Goal: Task Accomplishment & Management: Complete application form

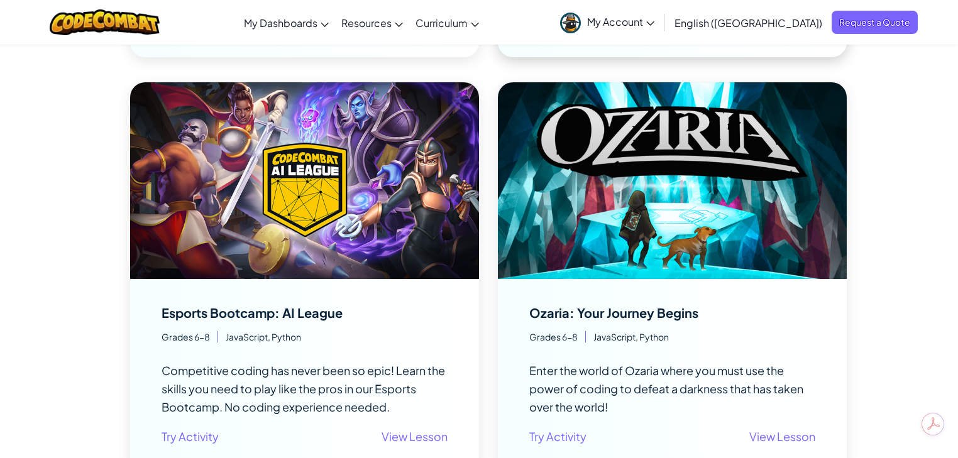
scroll to position [1106, 0]
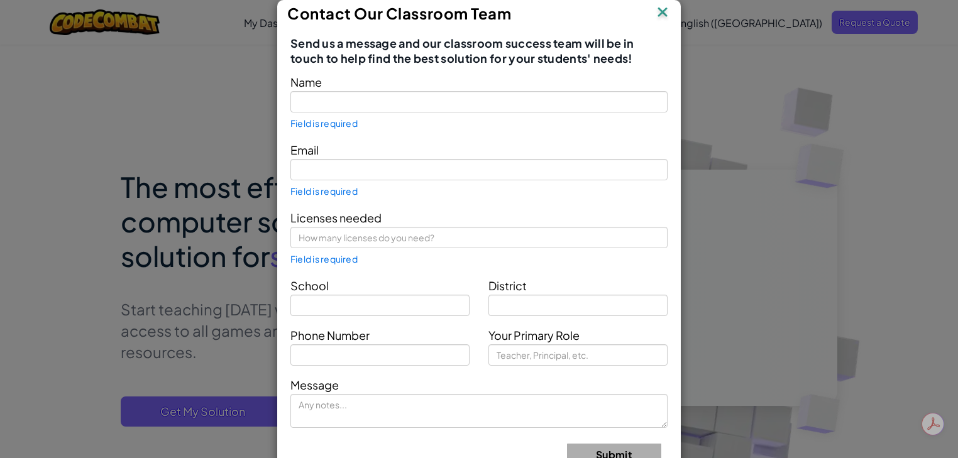
type input "[PERSON_NAME]"
type input "[EMAIL_ADDRESS][DOMAIN_NAME]"
type input "[GEOGRAPHIC_DATA]"
type input "Teacher"
